Goal: Task Accomplishment & Management: Use online tool/utility

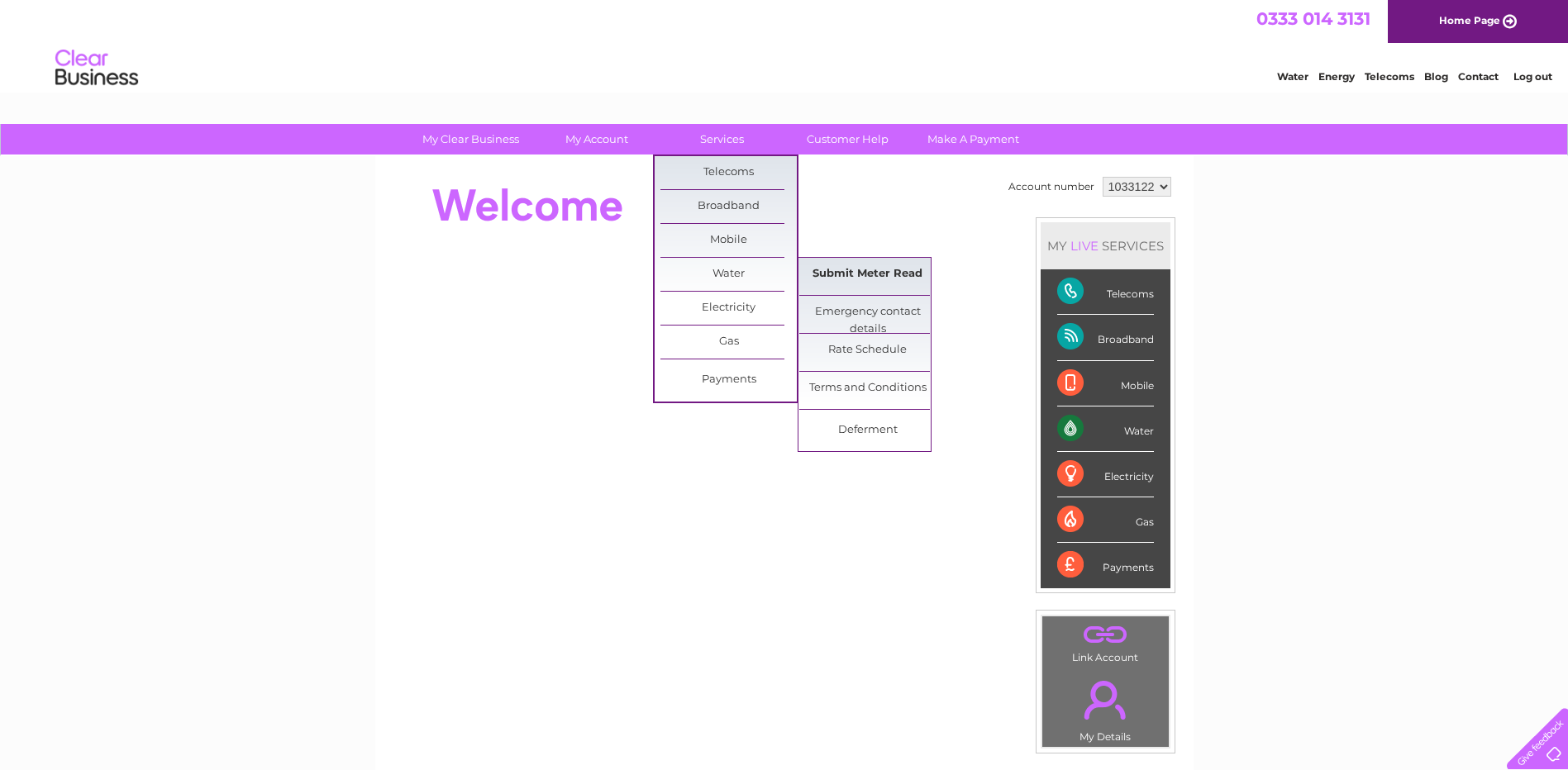
click at [828, 271] on link "Submit Meter Read" at bounding box center [868, 274] width 136 height 33
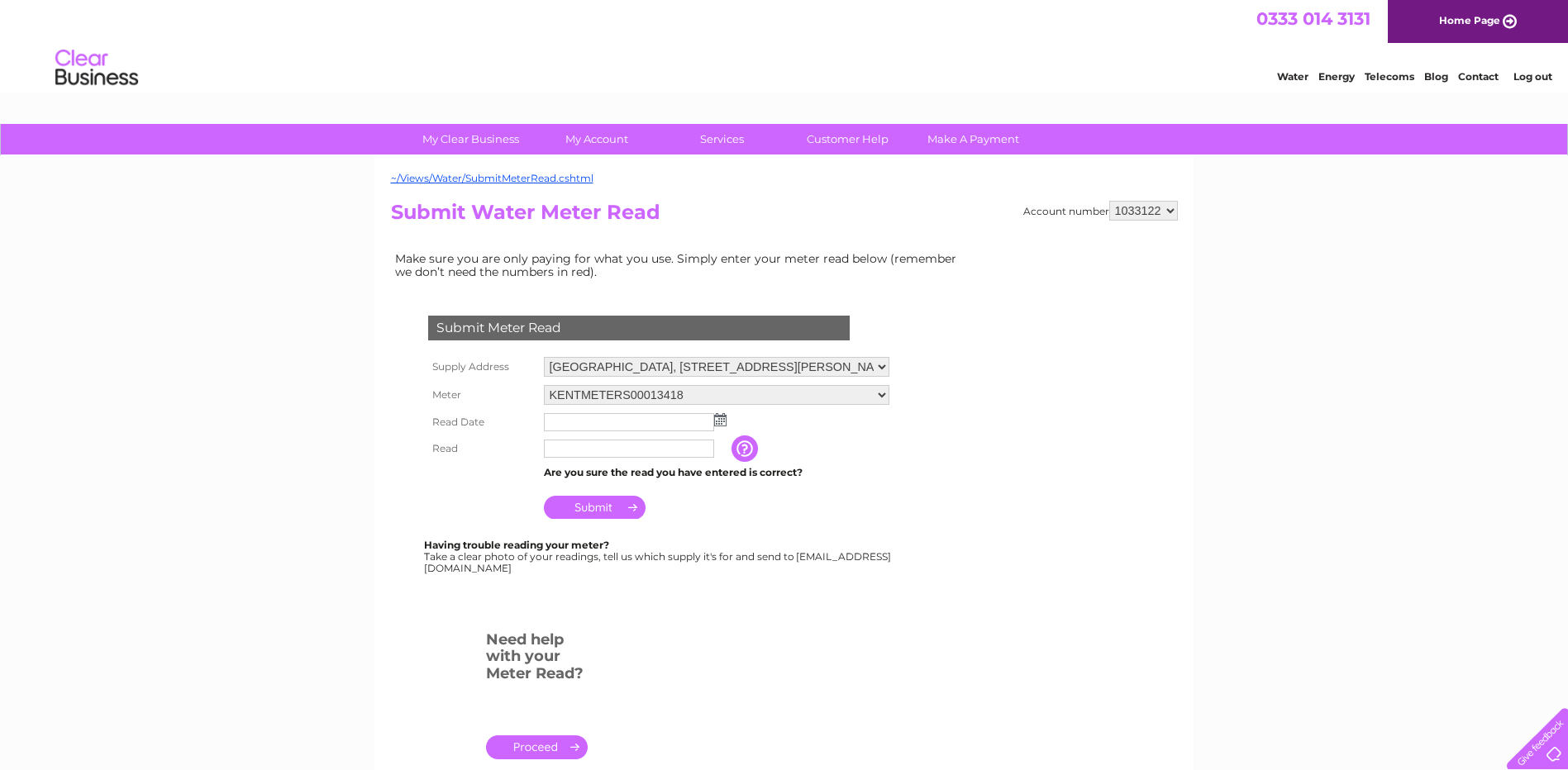
click at [724, 418] on img at bounding box center [720, 419] width 12 height 13
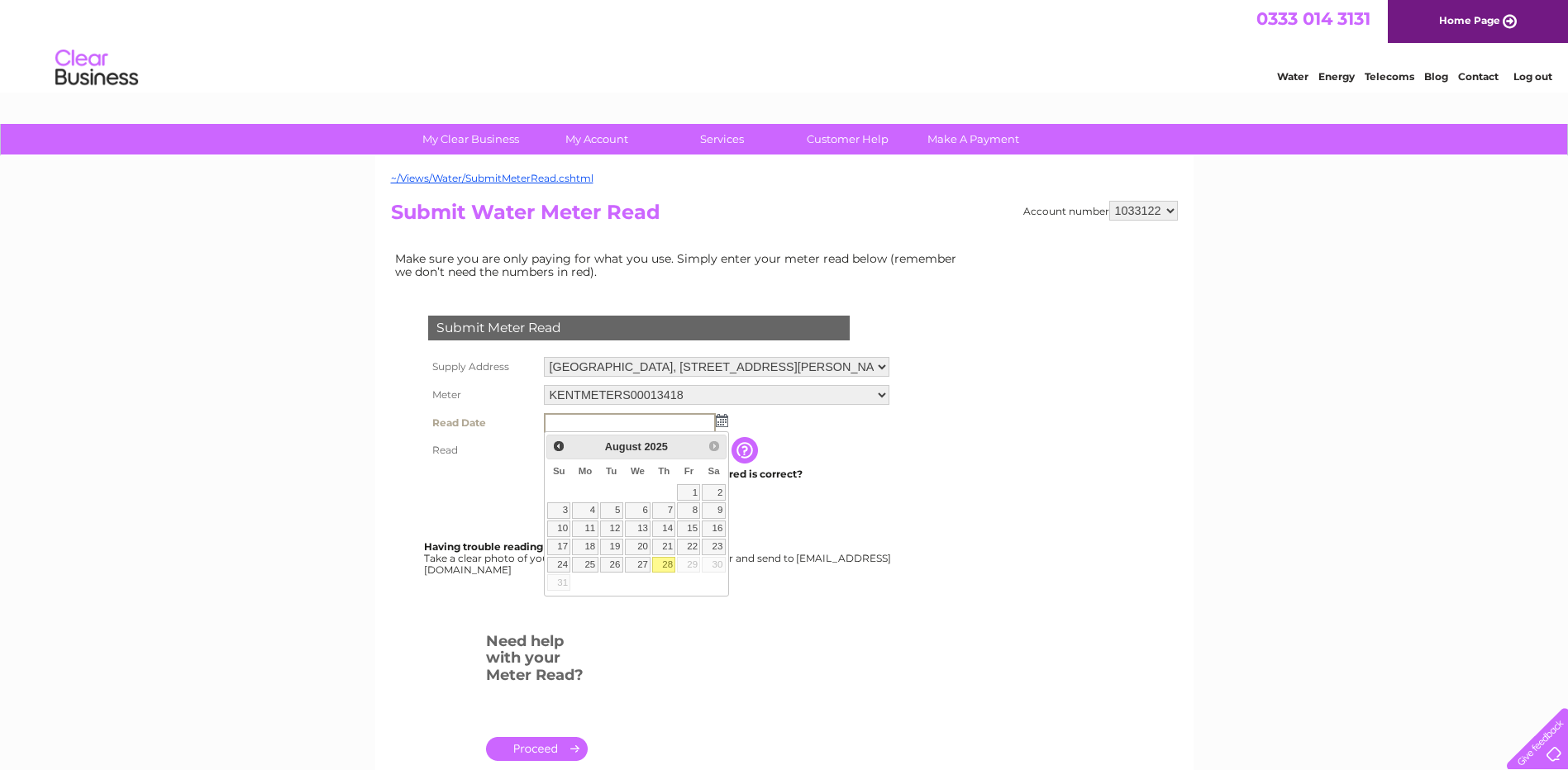
click at [668, 563] on link "28" at bounding box center [663, 565] width 23 height 16
type input "[DATE]"
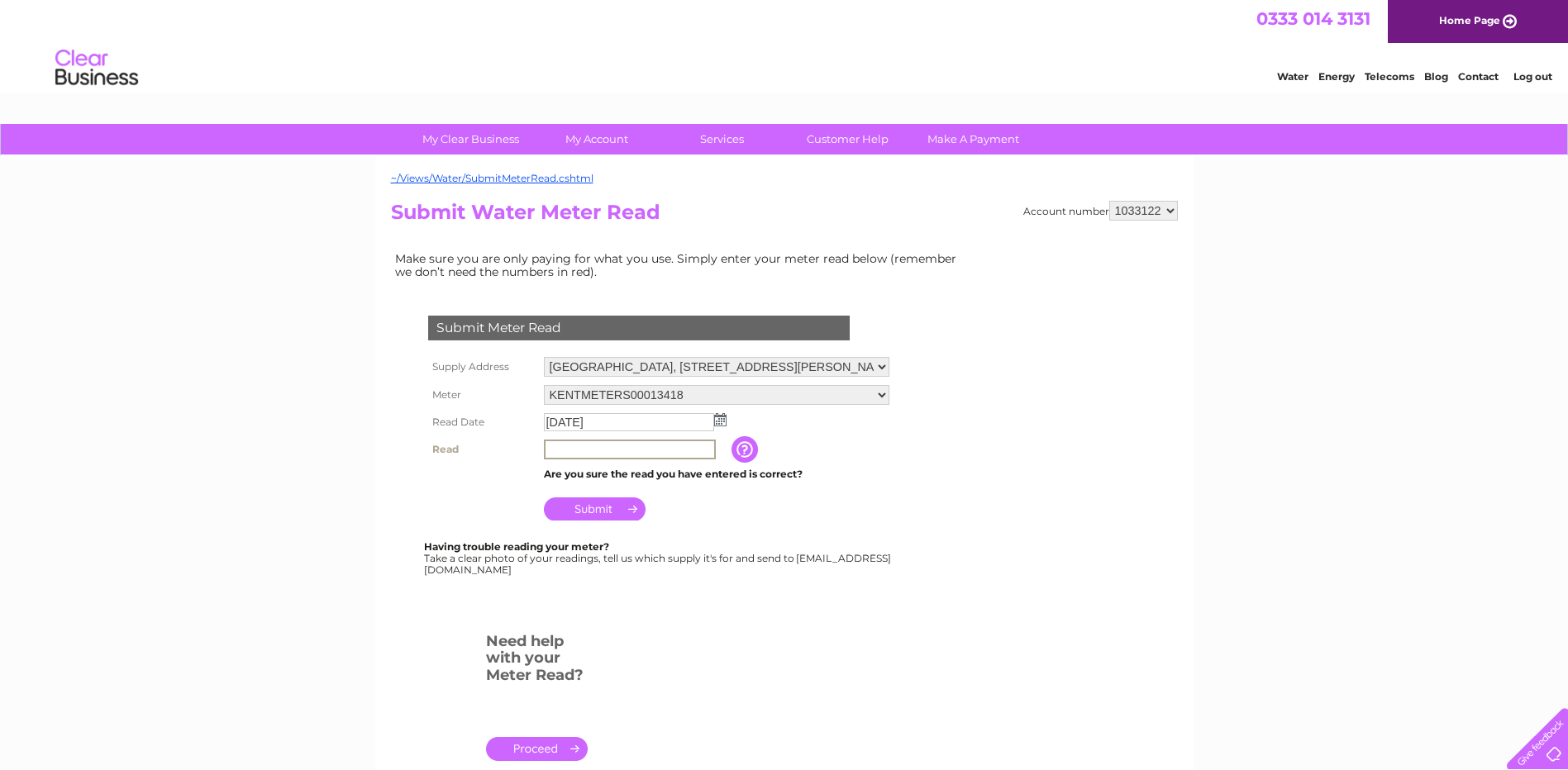
click at [613, 445] on input "text" at bounding box center [630, 449] width 172 height 20
type input "2834"
click at [580, 513] on input "Submit" at bounding box center [595, 507] width 102 height 23
